Goal: Find specific page/section: Find specific page/section

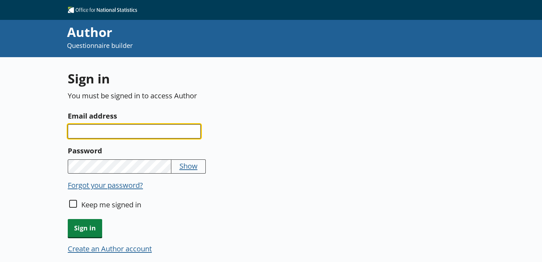
click at [132, 131] on input "Email address" at bounding box center [134, 131] width 133 height 14
type input "[EMAIL_ADDRESS][PERSON_NAME][DOMAIN_NAME]"
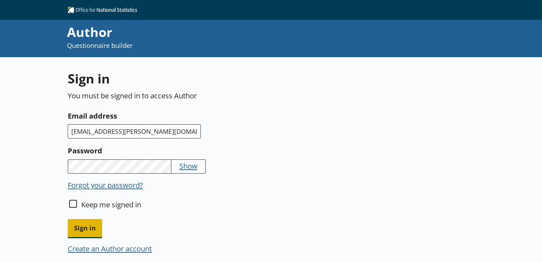
click at [82, 227] on span "Sign in" at bounding box center [85, 228] width 34 height 18
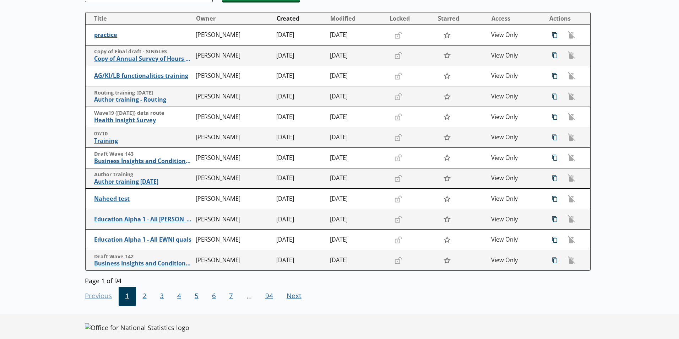
scroll to position [116, 0]
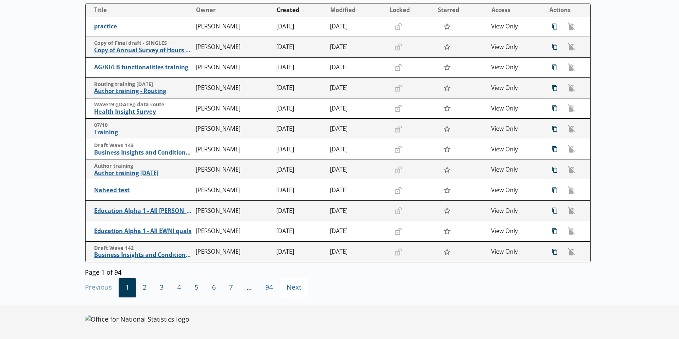
click at [294, 262] on span "Next Go to next page" at bounding box center [294, 287] width 28 height 19
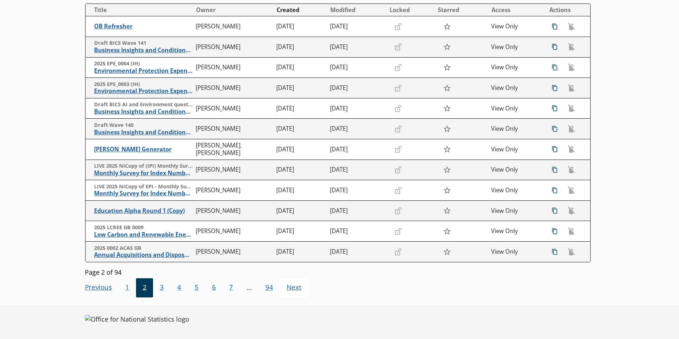
click at [294, 262] on span "Next Go to next page" at bounding box center [294, 287] width 28 height 19
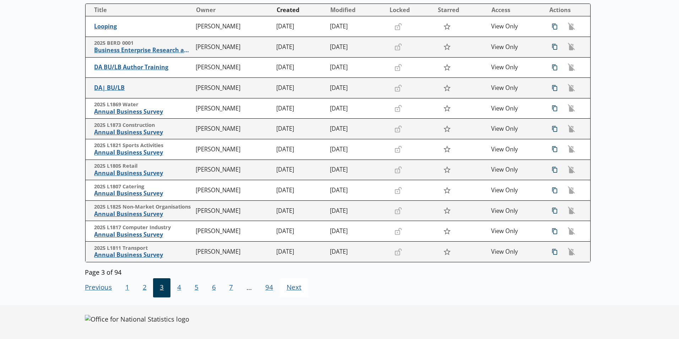
click at [291, 262] on span "Next Go to next page" at bounding box center [294, 287] width 28 height 19
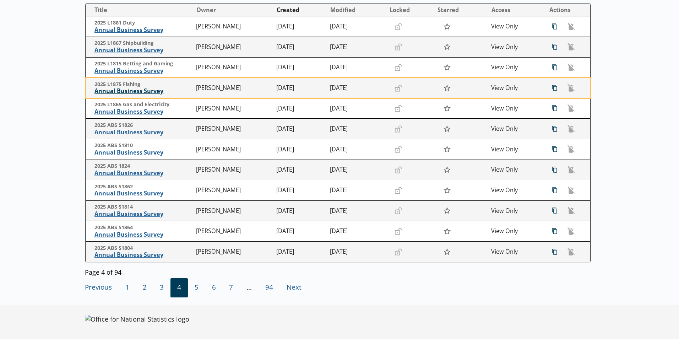
click at [119, 89] on span "Annual Business Survey" at bounding box center [143, 90] width 98 height 7
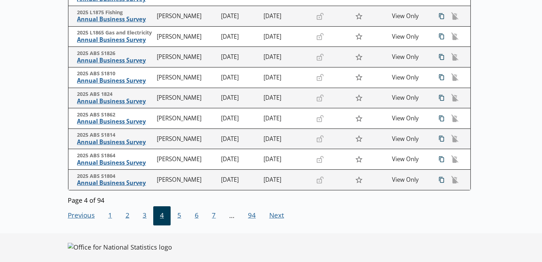
scroll to position [192, 0]
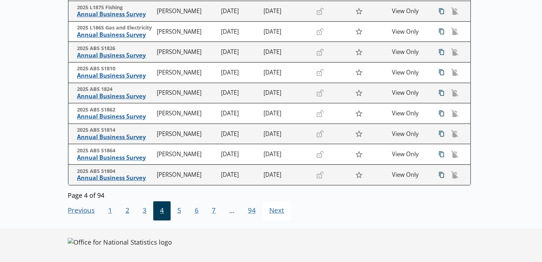
click at [275, 211] on span "Next Go to next page" at bounding box center [277, 210] width 28 height 19
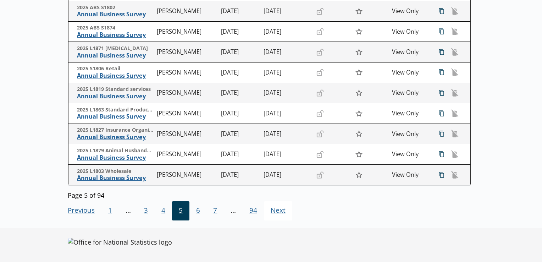
click at [274, 212] on span "Next Go to next page" at bounding box center [278, 210] width 28 height 19
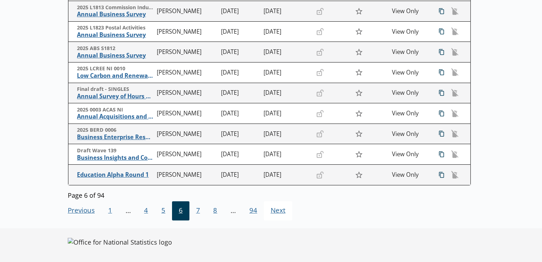
click at [276, 212] on span "Next Go to next page" at bounding box center [278, 210] width 28 height 19
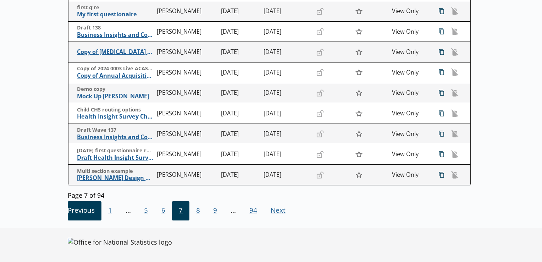
click at [78, 214] on span "Previous Go to previous page" at bounding box center [85, 210] width 34 height 19
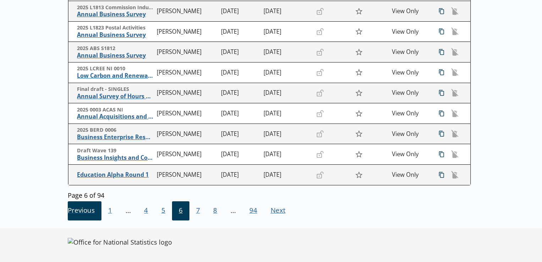
click at [82, 208] on span "Previous Go to previous page" at bounding box center [85, 210] width 34 height 19
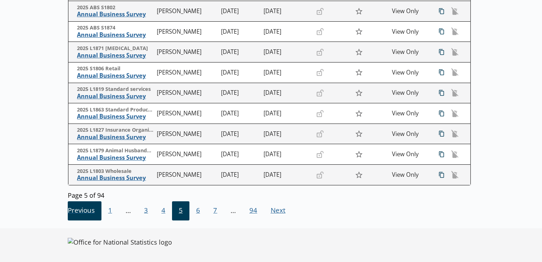
click at [69, 209] on span "Previous Go to previous page" at bounding box center [85, 210] width 34 height 19
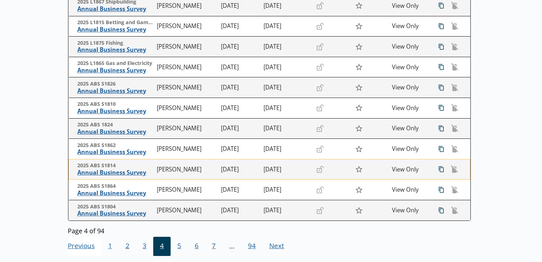
scroll to position [121, 0]
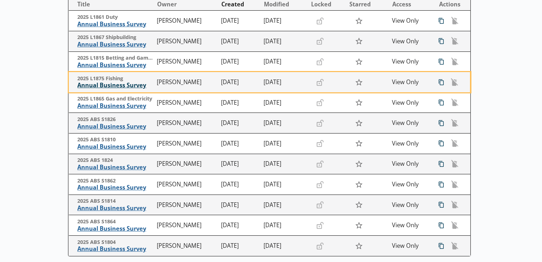
click at [102, 86] on span "Annual Business Survey" at bounding box center [115, 85] width 76 height 7
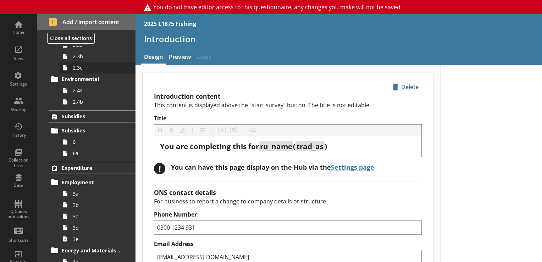
scroll to position [248, 0]
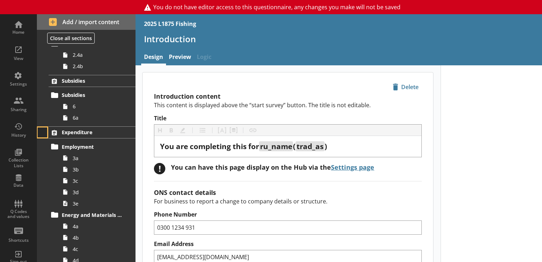
click at [43, 133] on button at bounding box center [43, 132] width 10 height 10
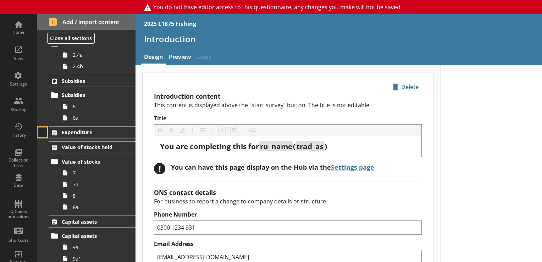
click at [43, 133] on button at bounding box center [43, 132] width 10 height 10
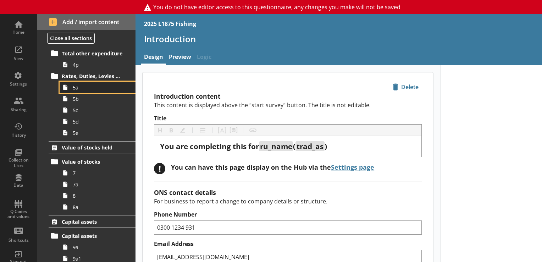
click at [72, 90] on link "5a" at bounding box center [98, 87] width 76 height 11
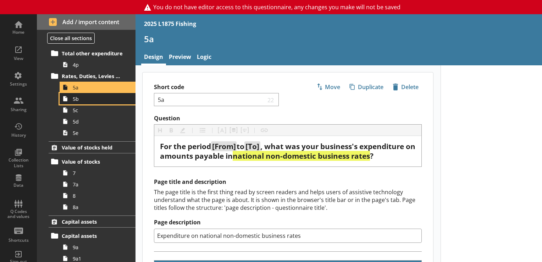
click at [75, 101] on span "5b" at bounding box center [99, 98] width 53 height 7
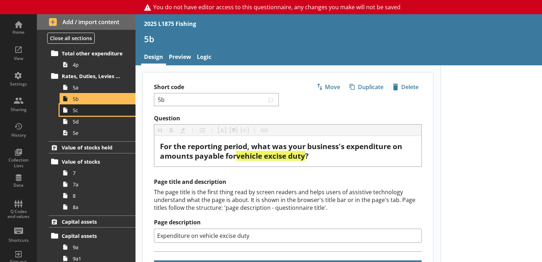
click at [76, 114] on link "5c" at bounding box center [98, 109] width 76 height 11
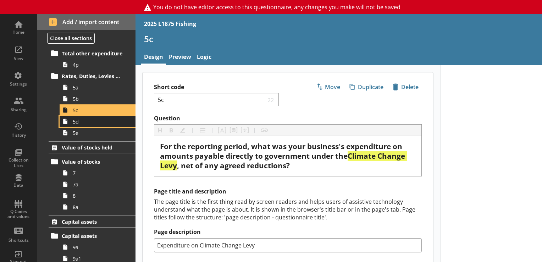
click at [75, 123] on span "5d" at bounding box center [99, 121] width 53 height 7
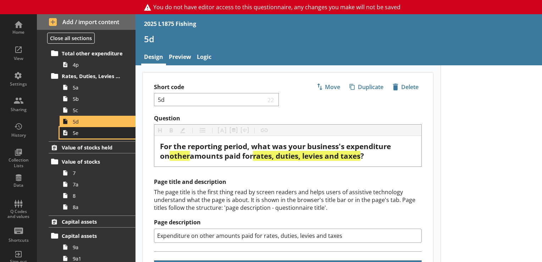
click at [75, 136] on link "5e" at bounding box center [98, 132] width 76 height 11
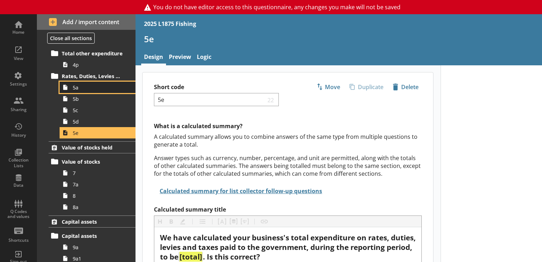
click at [73, 90] on link "5a" at bounding box center [98, 87] width 76 height 11
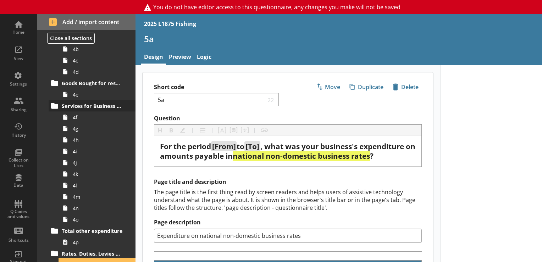
scroll to position [472, 0]
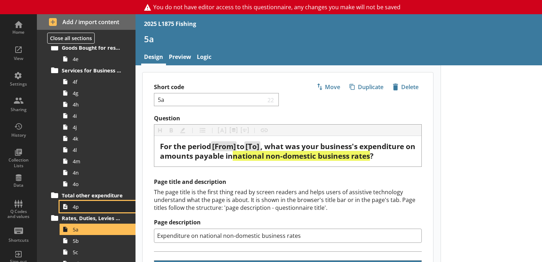
click at [64, 208] on icon at bounding box center [65, 206] width 11 height 11
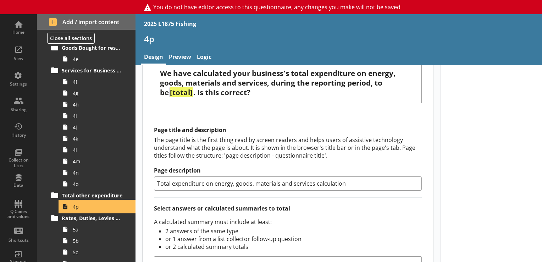
scroll to position [106, 0]
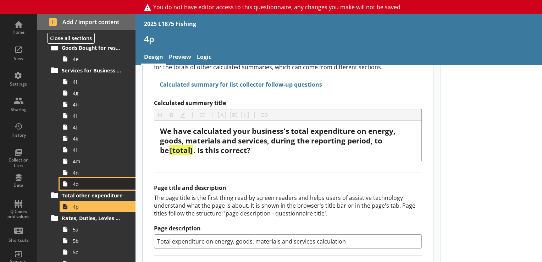
click at [72, 184] on link "4o" at bounding box center [98, 183] width 76 height 11
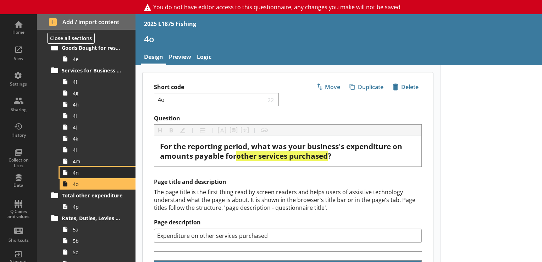
click at [76, 174] on span "4n" at bounding box center [99, 172] width 53 height 7
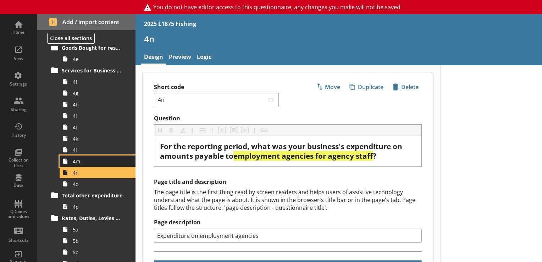
click at [75, 162] on span "4m" at bounding box center [99, 161] width 53 height 7
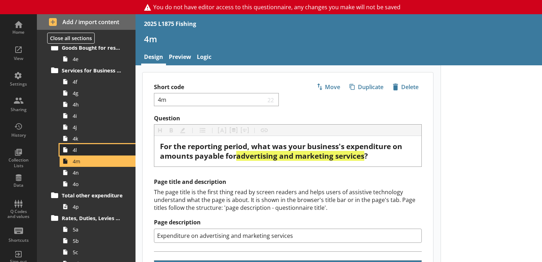
click at [77, 148] on span "4l" at bounding box center [99, 150] width 53 height 7
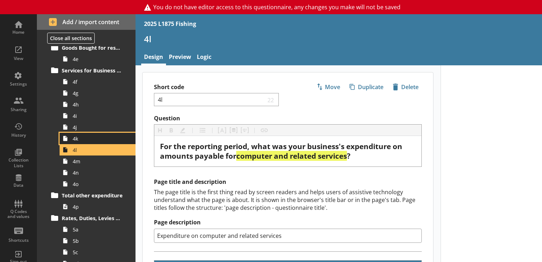
click at [76, 138] on span "4k" at bounding box center [99, 138] width 53 height 7
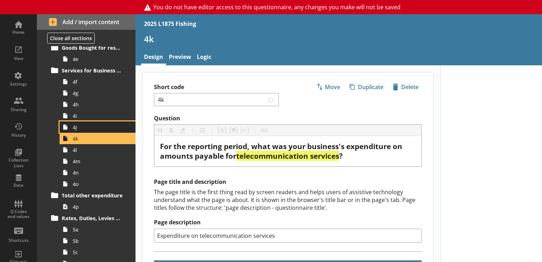
click at [74, 128] on span "4j" at bounding box center [99, 127] width 53 height 7
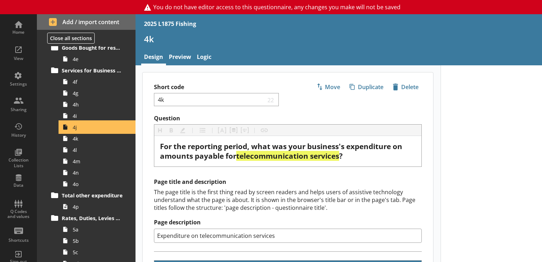
type textarea "x"
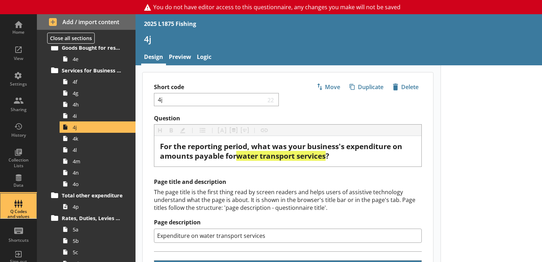
click at [15, 202] on div "Q Codes and values" at bounding box center [18, 205] width 25 height 25
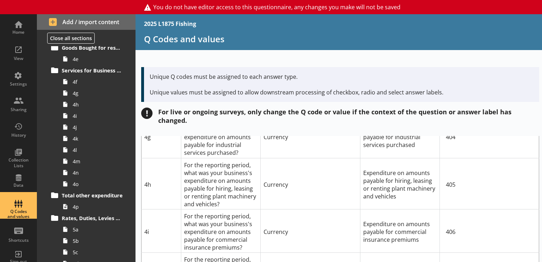
scroll to position [1349, 0]
